Goal: Information Seeking & Learning: Find specific page/section

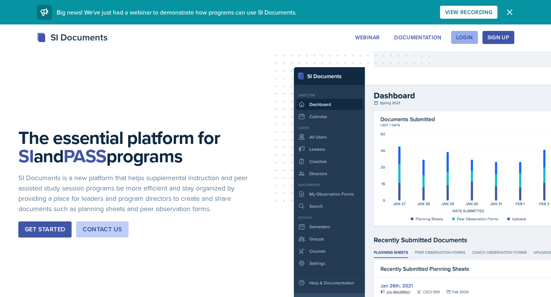
click at [469, 40] on div "Login" at bounding box center [464, 37] width 17 height 6
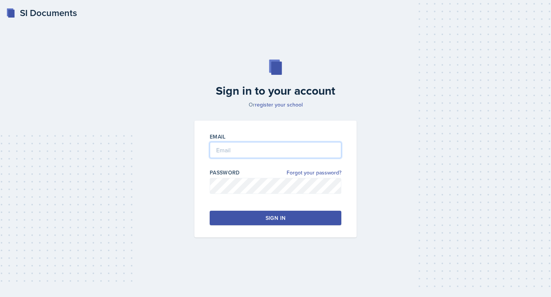
click at [325, 147] on input "email" at bounding box center [276, 150] width 132 height 16
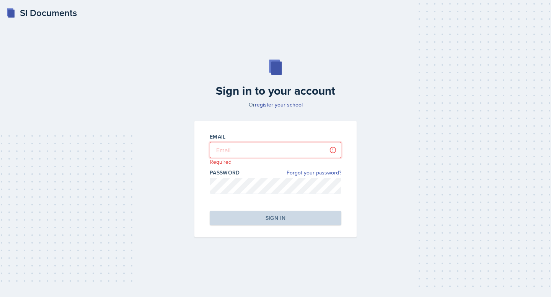
type input "[EMAIL_ADDRESS][DOMAIN_NAME]"
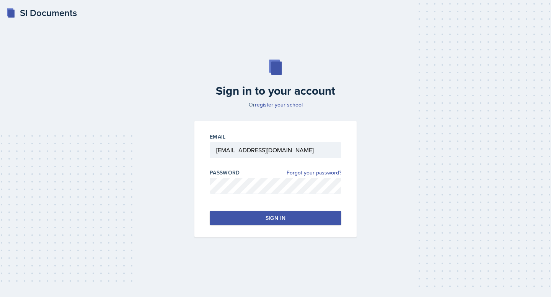
click at [311, 223] on button "Sign in" at bounding box center [276, 218] width 132 height 15
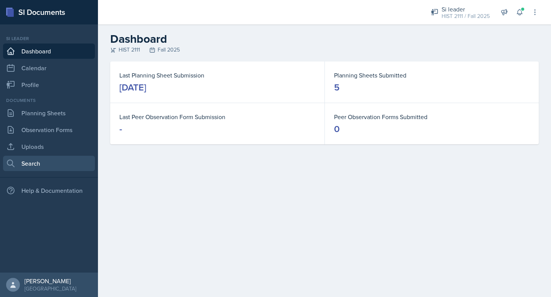
click at [74, 163] on link "Search" at bounding box center [49, 163] width 92 height 15
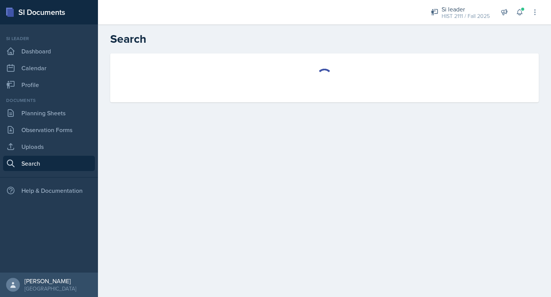
select select "all"
select select "1"
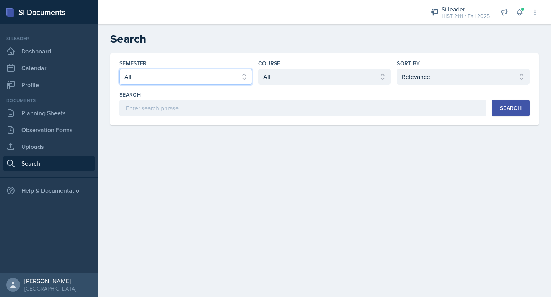
click at [219, 79] on select "Select semester All Fall 2025 Summer 2025 Spring 2025 Fall 2024 Summer 2024 Spr…" at bounding box center [185, 77] width 133 height 16
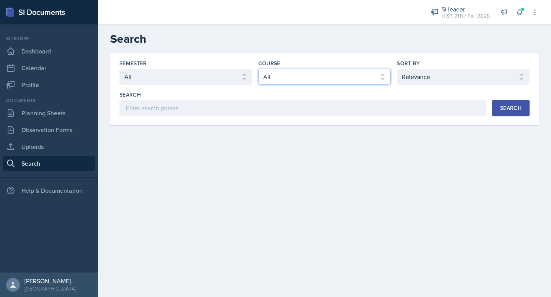
click at [305, 76] on select "Select course All ACCT 2101 ACCT 2102 ACCT 4050 ANTH 1102 ANTH 3301 ARCH 1000 A…" at bounding box center [324, 77] width 133 height 16
select select "4b35a4de-7cc5-41bb-ac1b-ec0866e1a687"
click at [258, 69] on select "Select course All ACCT 2101 ACCT 2102 ACCT 4050 ANTH 1102 ANTH 3301 ARCH 1000 A…" at bounding box center [324, 77] width 133 height 16
click at [503, 111] on div "Search" at bounding box center [510, 108] width 21 height 6
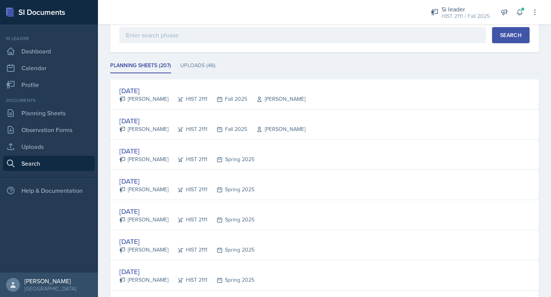
scroll to position [73, 0]
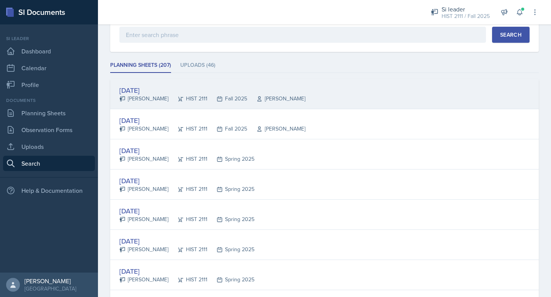
click at [443, 106] on div "[DATE] [PERSON_NAME] HIST 2111 Fall 2025 [PERSON_NAME]" at bounding box center [324, 94] width 428 height 30
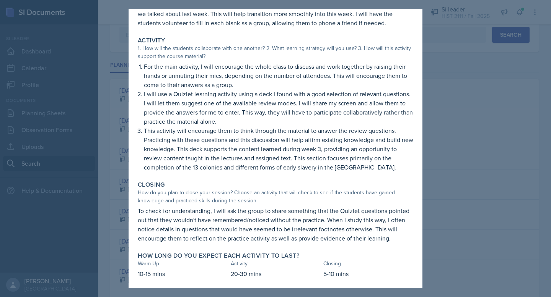
scroll to position [92, 0]
click at [440, 169] on div at bounding box center [275, 148] width 551 height 297
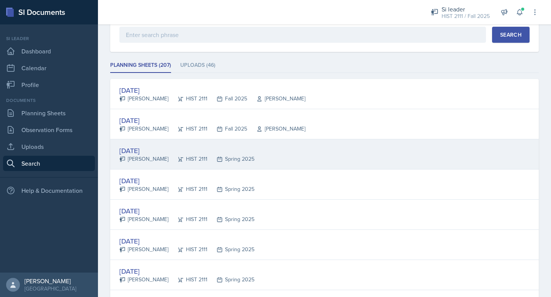
click at [288, 155] on div "[DATE] [PERSON_NAME] HIST 2111 Spring 2025" at bounding box center [324, 155] width 428 height 30
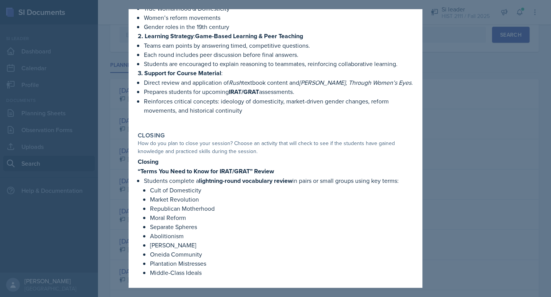
scroll to position [269, 0]
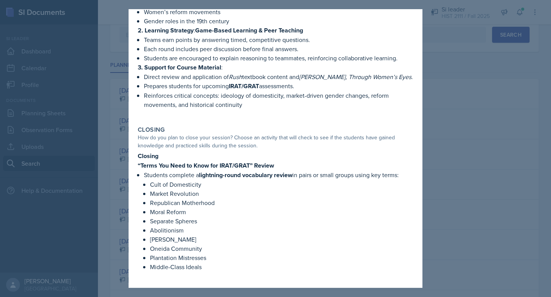
click at [459, 188] on div at bounding box center [275, 148] width 551 height 297
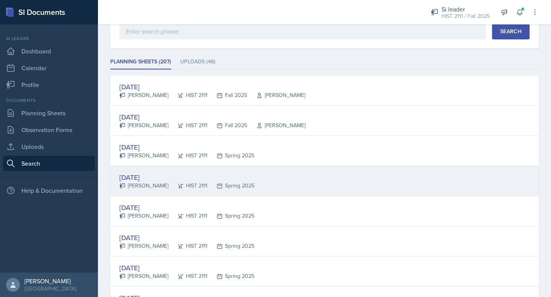
scroll to position [76, 0]
click at [416, 195] on div "[DATE] [PERSON_NAME] HIST 2111 Spring 2025" at bounding box center [324, 182] width 428 height 30
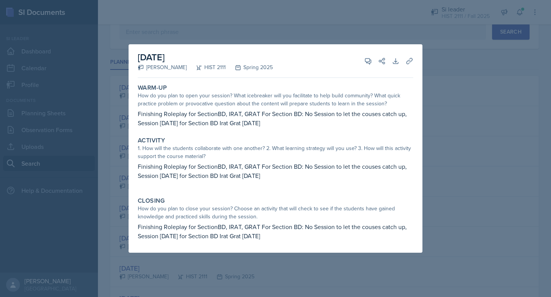
click at [441, 198] on div at bounding box center [275, 148] width 551 height 297
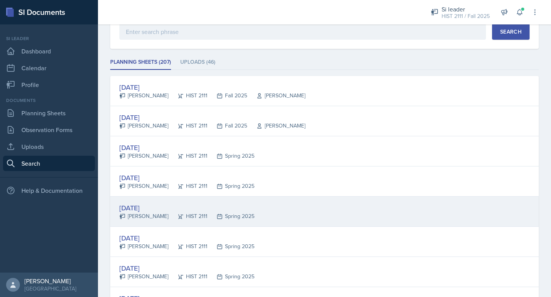
click at [439, 220] on div "[DATE] [PERSON_NAME] HIST 2111 Spring 2025" at bounding box center [324, 212] width 428 height 30
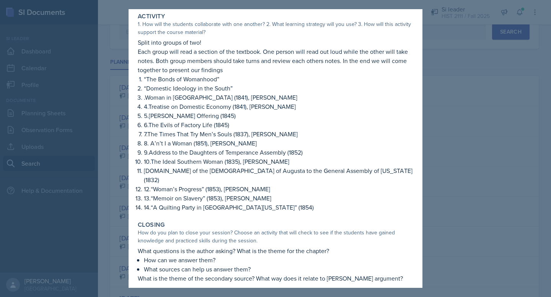
scroll to position [127, 0]
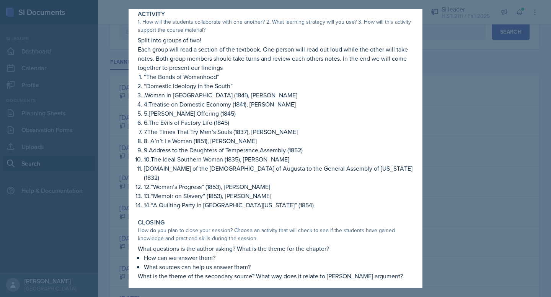
click at [481, 231] on div at bounding box center [275, 148] width 551 height 297
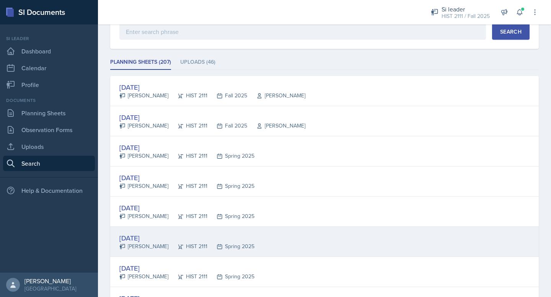
click at [446, 232] on div "[DATE] [PERSON_NAME] HIST 2111 Spring 2025" at bounding box center [324, 242] width 428 height 30
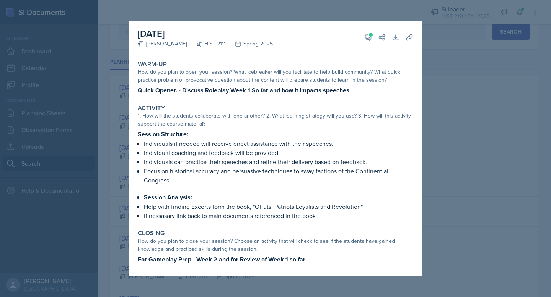
click at [444, 231] on div at bounding box center [275, 148] width 551 height 297
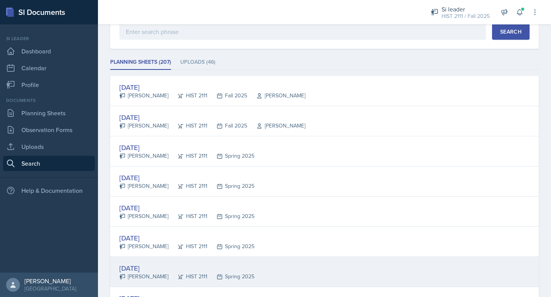
click at [418, 274] on div "[DATE] [PERSON_NAME] HIST 2111 Spring 2025" at bounding box center [324, 272] width 428 height 30
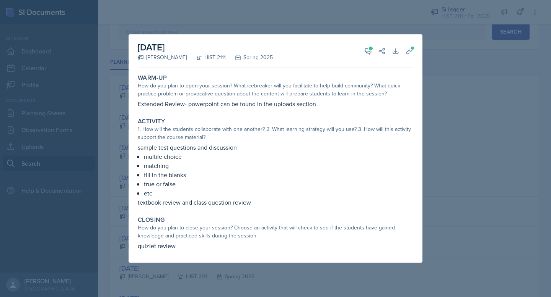
click at [418, 273] on div at bounding box center [275, 148] width 551 height 297
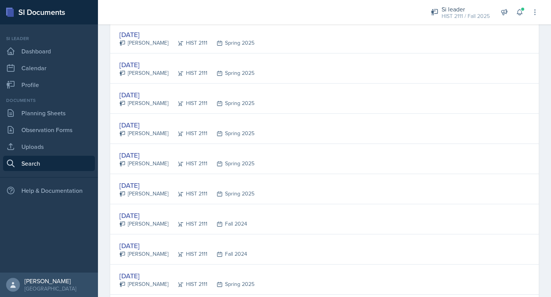
scroll to position [261, 0]
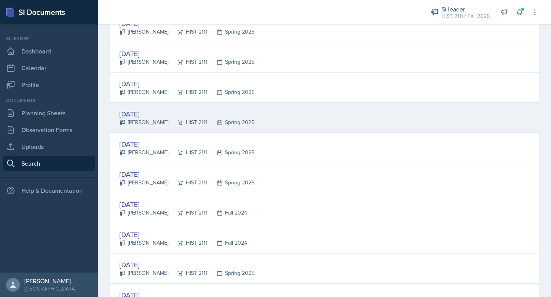
click at [412, 126] on div "[DATE] [PERSON_NAME] HIST 2111 Spring 2025" at bounding box center [324, 118] width 428 height 30
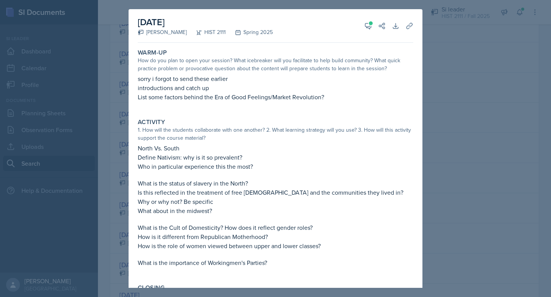
click at [444, 125] on div at bounding box center [275, 148] width 551 height 297
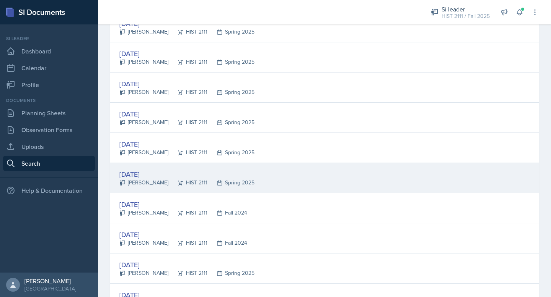
click at [419, 176] on div "[DATE] [PERSON_NAME] HIST 2111 Spring 2025" at bounding box center [324, 178] width 428 height 30
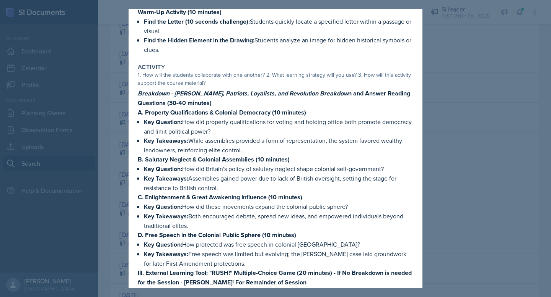
scroll to position [0, 0]
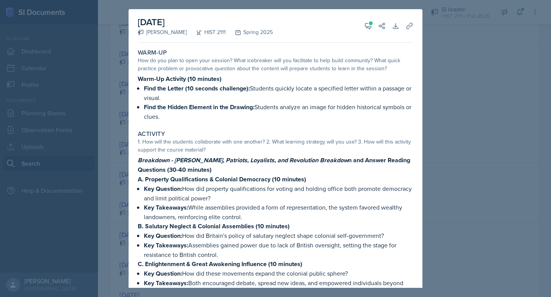
click at [446, 242] on div at bounding box center [275, 148] width 551 height 297
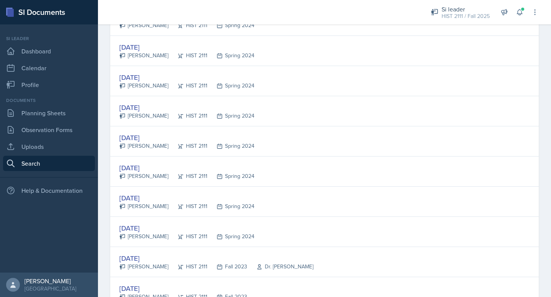
scroll to position [974, 0]
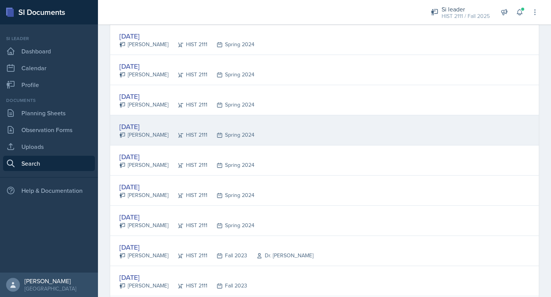
click at [439, 120] on div "[DATE] [PERSON_NAME] HIST 2111 Spring 2024" at bounding box center [324, 130] width 428 height 30
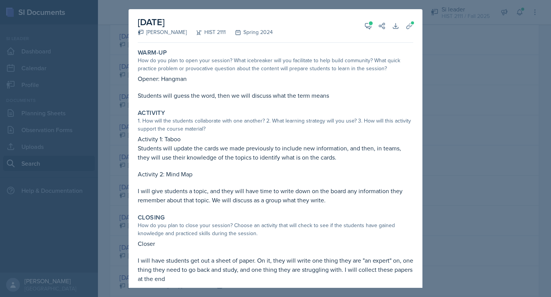
click at [436, 161] on div at bounding box center [275, 148] width 551 height 297
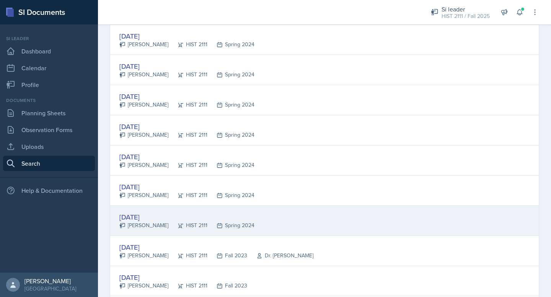
click at [424, 218] on div "[DATE] [PERSON_NAME] HIST 2111 Spring 2024" at bounding box center [324, 221] width 428 height 30
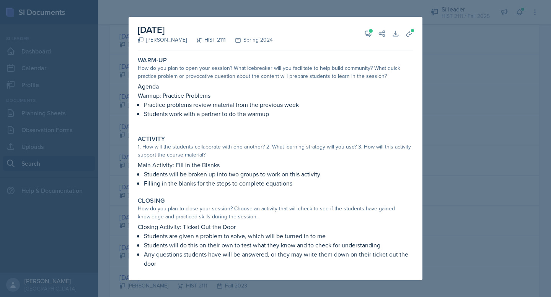
click at [467, 209] on div at bounding box center [275, 148] width 551 height 297
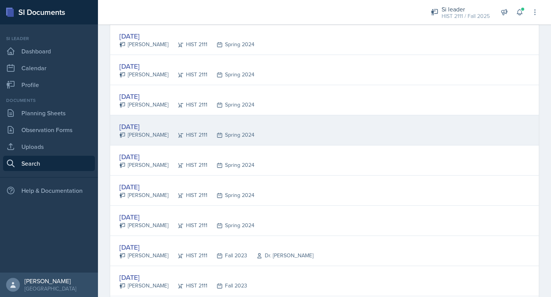
click at [440, 135] on div "[DATE] [PERSON_NAME] HIST 2111 Spring 2024" at bounding box center [324, 130] width 428 height 30
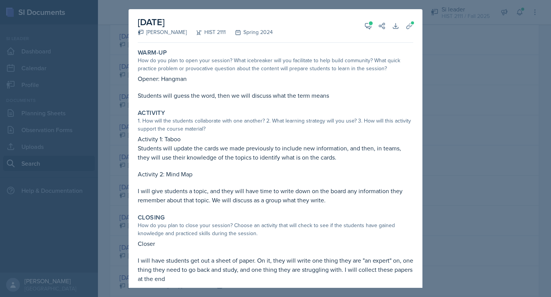
click at [440, 135] on div at bounding box center [275, 148] width 551 height 297
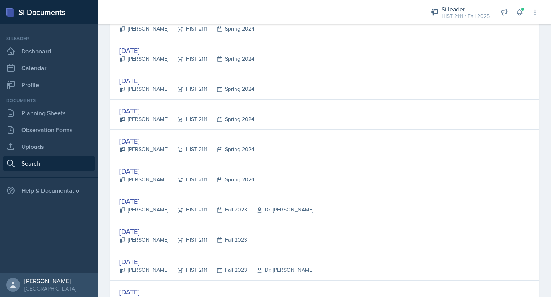
scroll to position [1021, 0]
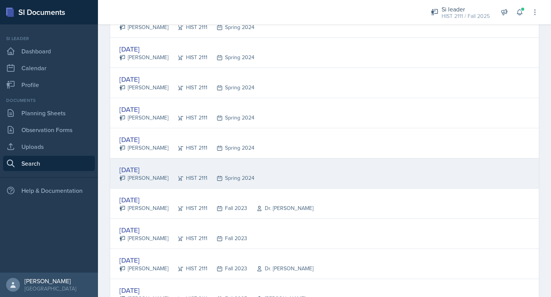
click at [443, 159] on div "[DATE] [PERSON_NAME] HIST 2111 Spring 2024" at bounding box center [324, 174] width 428 height 30
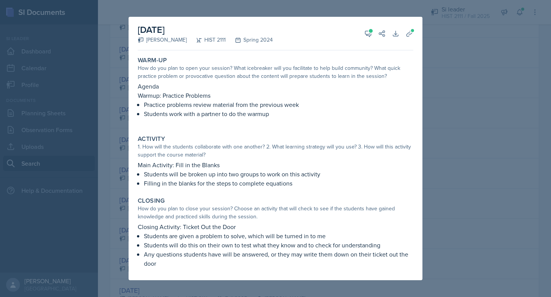
click at [454, 161] on div at bounding box center [275, 148] width 551 height 297
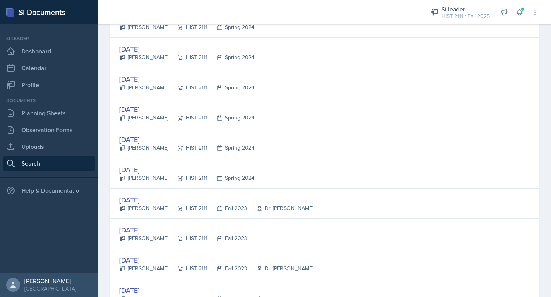
click at [454, 159] on div "[DATE] [PERSON_NAME] HIST 2111 Spring 2024" at bounding box center [324, 174] width 428 height 30
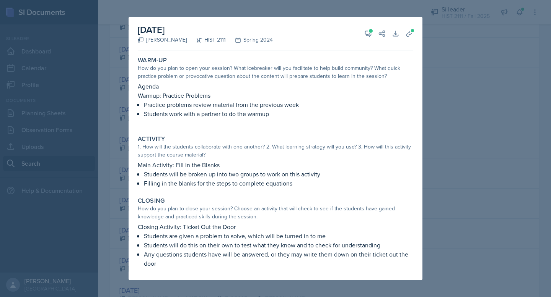
click at [465, 153] on div at bounding box center [275, 148] width 551 height 297
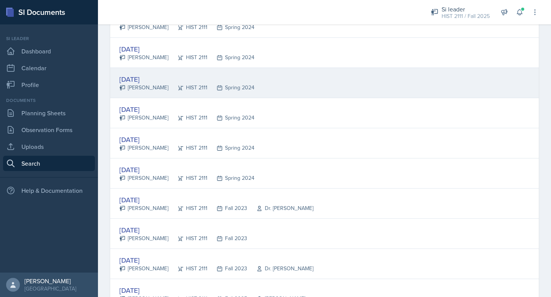
click at [436, 94] on div "[DATE] [PERSON_NAME] HIST 2111 Spring 2024" at bounding box center [324, 83] width 428 height 30
